Goal: Information Seeking & Learning: Learn about a topic

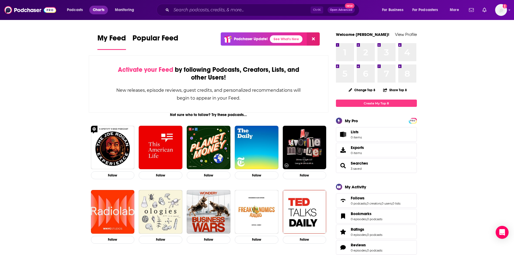
click at [100, 6] on link "Charts" at bounding box center [98, 10] width 18 height 9
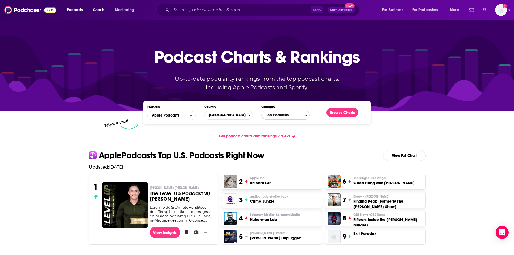
click at [287, 117] on span "Top Podcasts" at bounding box center [282, 115] width 43 height 9
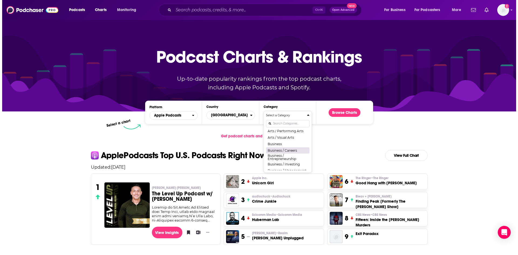
scroll to position [14, 0]
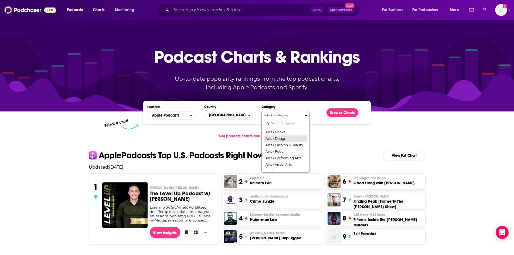
click at [284, 138] on button "Arts / Design" at bounding box center [285, 138] width 43 height 6
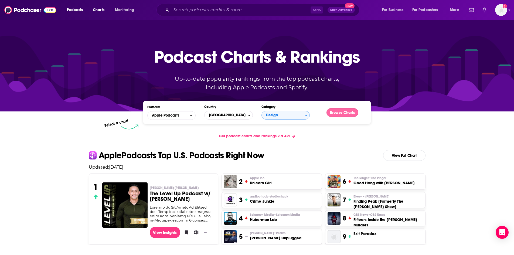
click at [343, 113] on button "Browse Charts" at bounding box center [342, 112] width 32 height 9
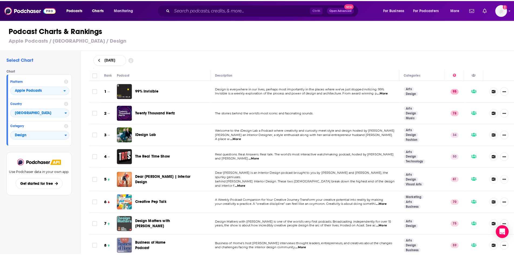
scroll to position [27, 0]
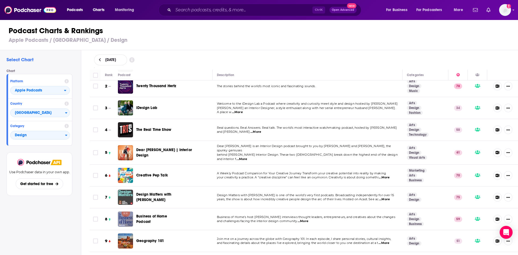
drag, startPoint x: 144, startPoint y: 149, endPoint x: 153, endPoint y: 151, distance: 8.8
click at [153, 151] on span "Dear Alice | Interior Design" at bounding box center [166, 152] width 60 height 11
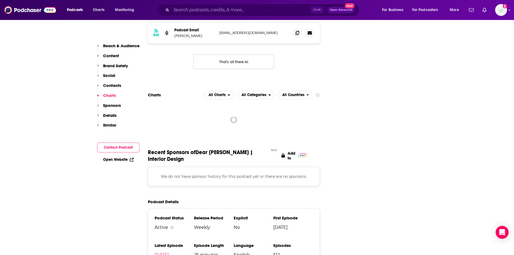
scroll to position [458, 0]
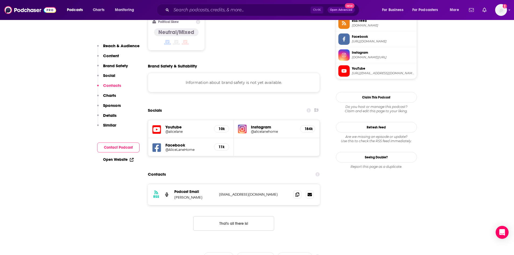
click at [243, 125] on img at bounding box center [242, 129] width 9 height 9
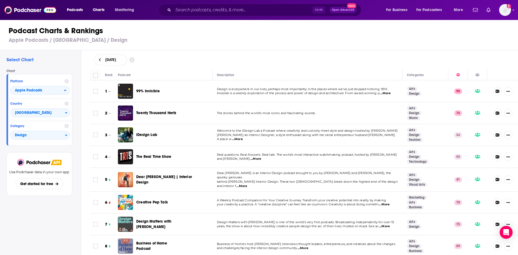
click at [99, 58] on icon at bounding box center [100, 60] width 2 height 4
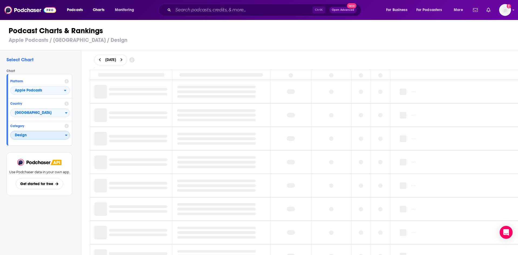
click at [48, 132] on span "Design" at bounding box center [38, 135] width 54 height 9
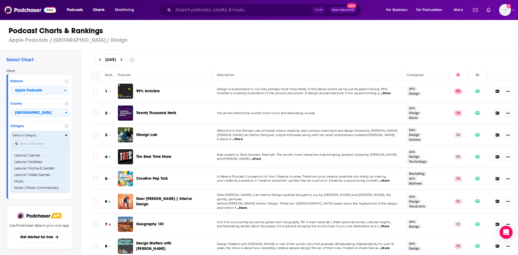
scroll to position [316, 0]
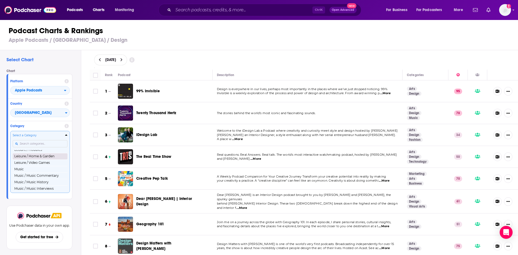
click at [40, 159] on button "Leisure / Home & Garden" at bounding box center [40, 156] width 55 height 6
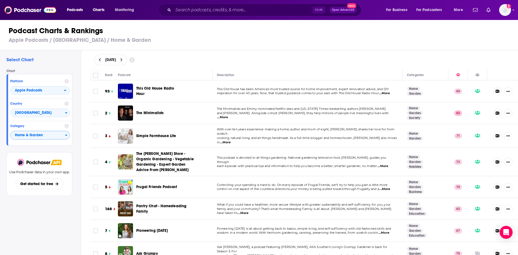
click at [228, 115] on span "...More" at bounding box center [222, 117] width 11 height 4
click at [223, 14] on div "Ctrl K Open Advanced New" at bounding box center [259, 10] width 203 height 12
click at [223, 10] on input "Search podcasts, credits, & more..." at bounding box center [242, 10] width 139 height 9
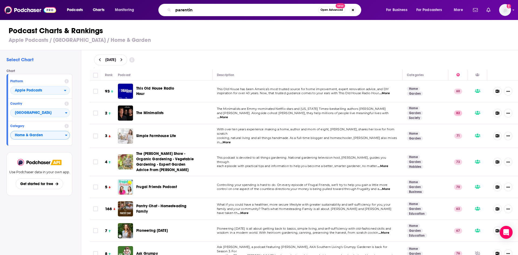
type input "parenting"
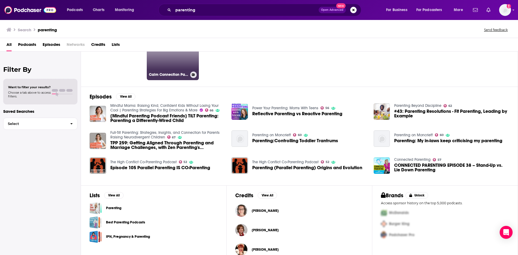
scroll to position [82, 0]
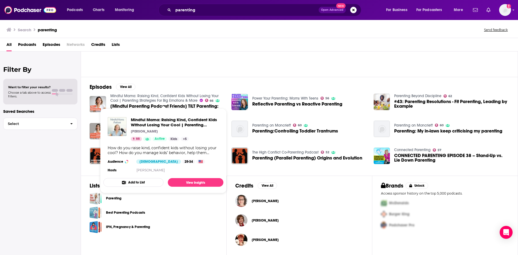
click at [117, 199] on link "Parenting" at bounding box center [113, 198] width 15 height 6
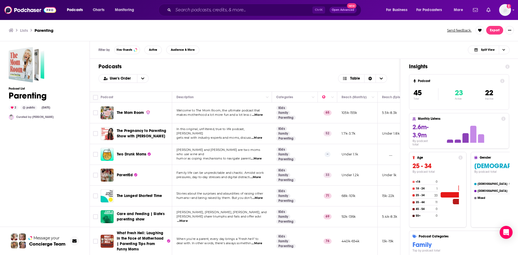
click at [133, 112] on span "The Mom Room" at bounding box center [130, 112] width 27 height 5
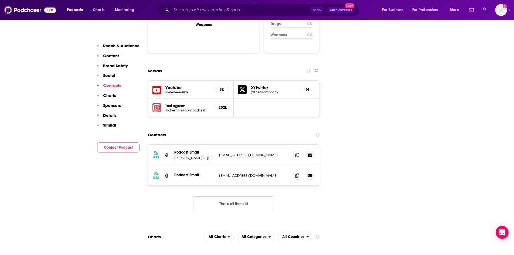
scroll to position [620, 0]
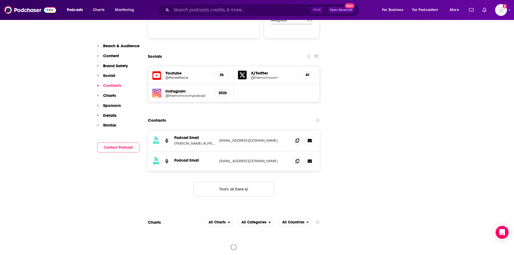
click at [163, 84] on div "Instagram @themomroompodcast 202k" at bounding box center [191, 93] width 86 height 18
click at [168, 88] on h5 "Instagram" at bounding box center [187, 90] width 44 height 5
click at [156, 89] on img at bounding box center [156, 93] width 9 height 9
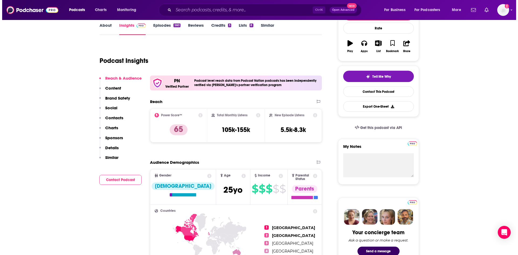
scroll to position [0, 0]
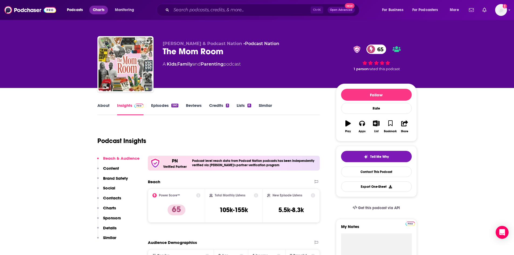
click at [103, 11] on span "Charts" at bounding box center [99, 10] width 12 height 8
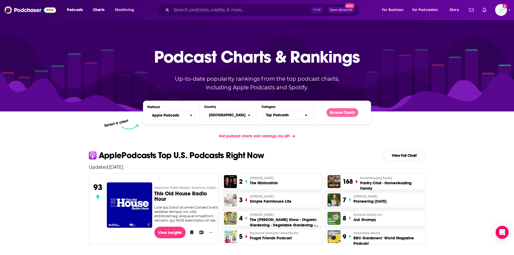
click at [339, 114] on button "Browse Charts" at bounding box center [342, 112] width 32 height 9
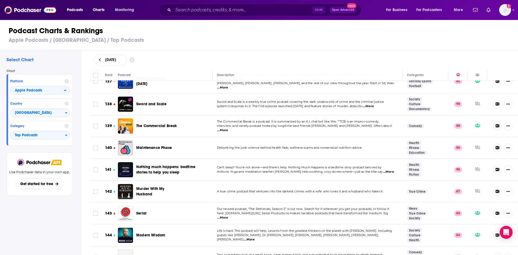
scroll to position [3019, 0]
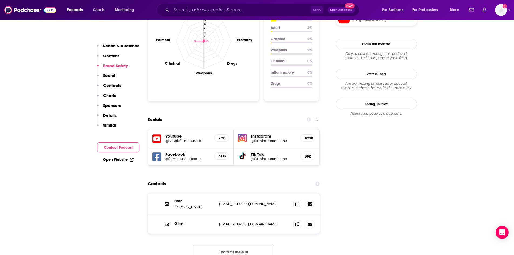
scroll to position [539, 0]
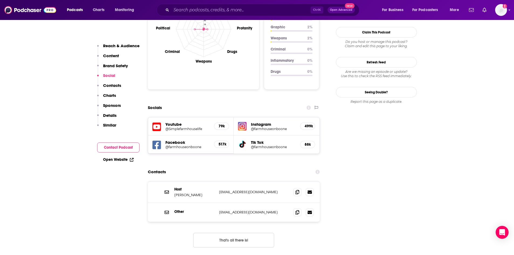
click at [243, 122] on img at bounding box center [242, 126] width 9 height 9
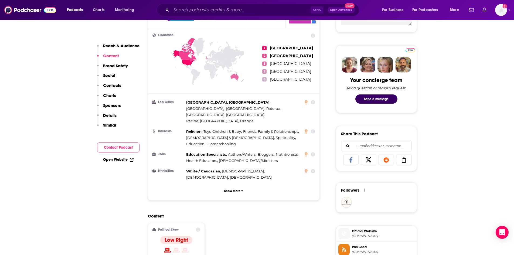
scroll to position [162, 0]
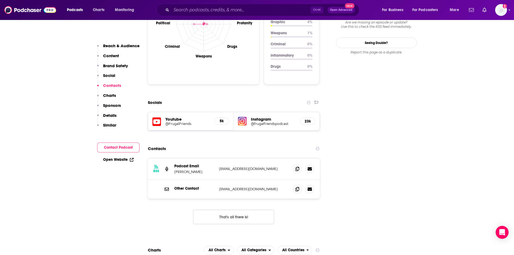
scroll to position [566, 0]
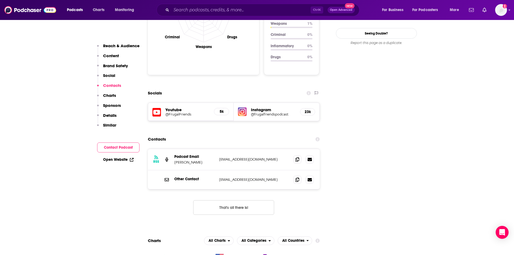
click at [244, 107] on img at bounding box center [242, 111] width 9 height 9
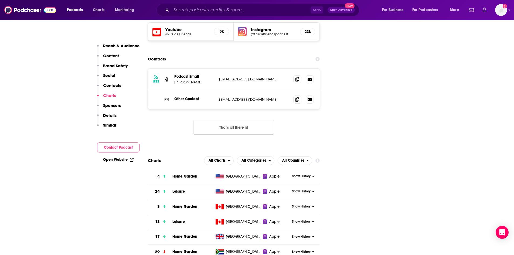
scroll to position [701, 0]
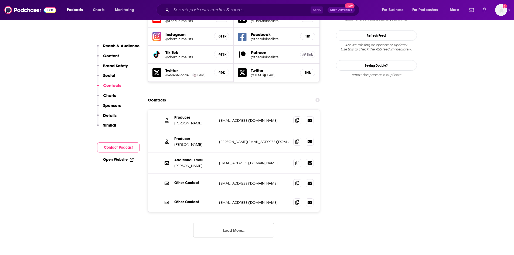
scroll to position [566, 0]
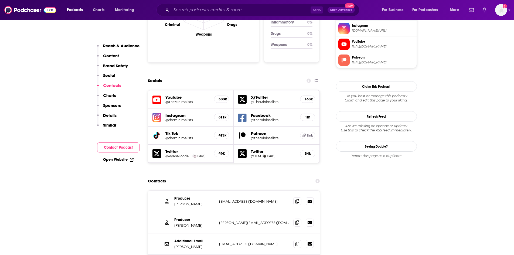
click at [169, 95] on h5 "Youtube" at bounding box center [187, 97] width 44 height 5
click at [154, 95] on icon at bounding box center [156, 100] width 9 height 10
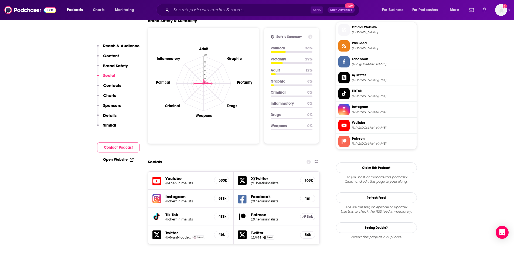
scroll to position [404, 0]
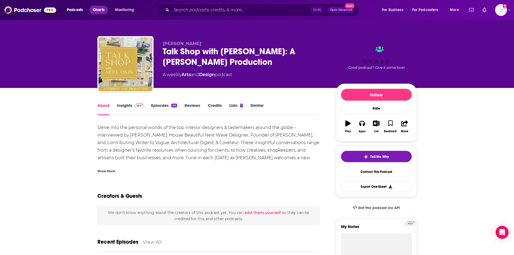
click at [93, 9] on span "Charts" at bounding box center [99, 10] width 12 height 8
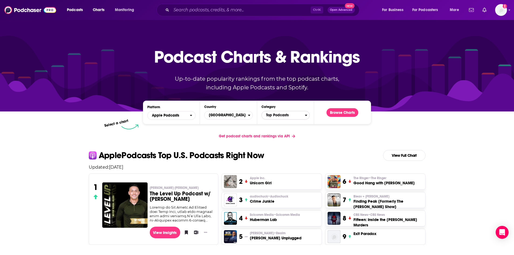
click at [269, 114] on span "Top Podcasts" at bounding box center [282, 115] width 43 height 9
click at [251, 115] on div "Countries" at bounding box center [250, 115] width 5 height 4
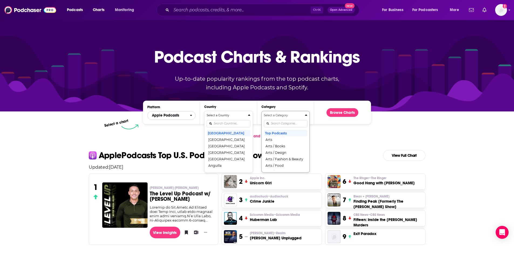
click at [160, 113] on span "Apple Podcasts" at bounding box center [168, 115] width 42 height 9
click at [156, 133] on span "Spotify" at bounding box center [170, 131] width 41 height 3
click at [345, 113] on button "Browse Charts" at bounding box center [342, 112] width 32 height 9
